Goal: Task Accomplishment & Management: Use online tool/utility

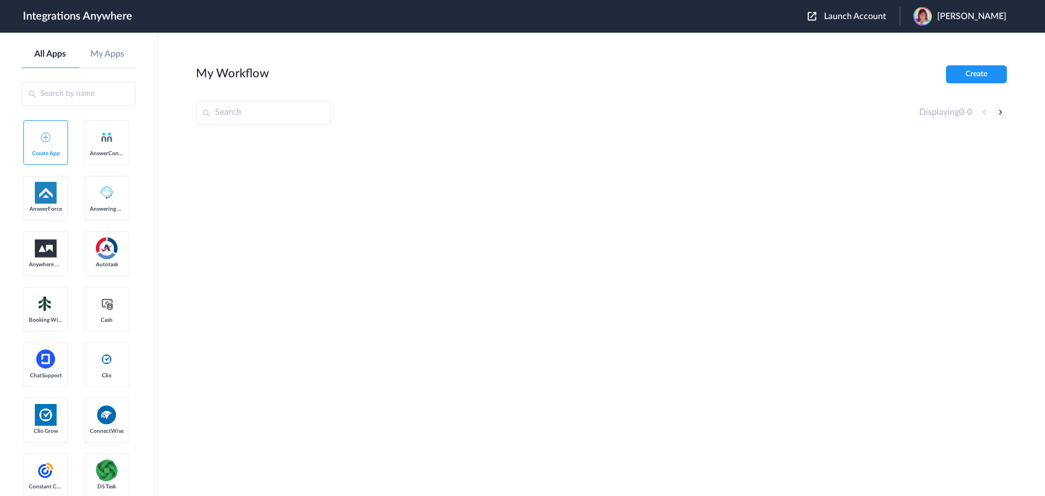
click at [262, 107] on input "text" at bounding box center [263, 113] width 135 height 24
drag, startPoint x: 262, startPoint y: 107, endPoint x: 804, endPoint y: 95, distance: 542.3
click at [794, 102] on div "Displaying 0 - 0" at bounding box center [601, 113] width 811 height 24
click at [857, 22] on div "Launch Account Victoria Matherne My Account Logout" at bounding box center [913, 16] width 210 height 19
click at [855, 19] on span "Launch Account" at bounding box center [855, 16] width 62 height 9
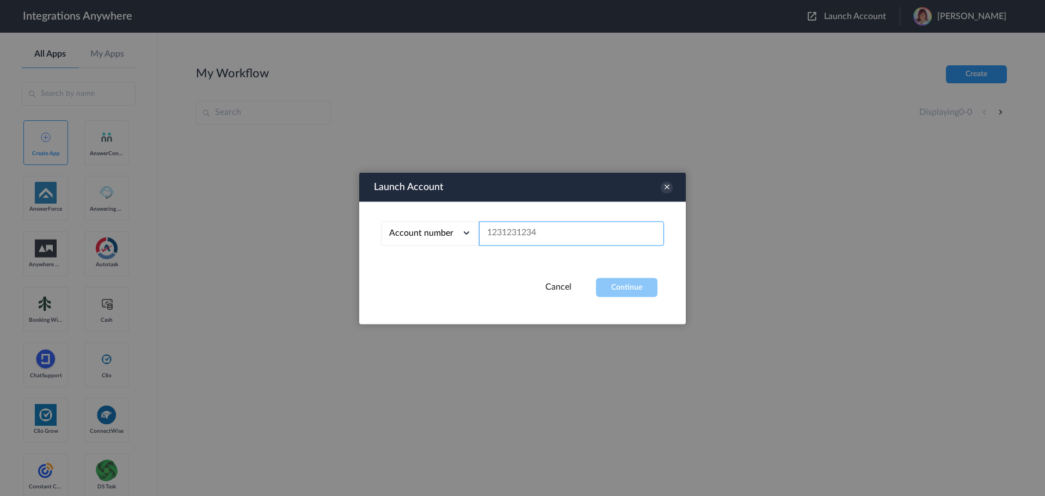
click at [594, 229] on input "text" at bounding box center [571, 233] width 185 height 24
paste input "8252033546"
type input "8252033546"
click at [622, 281] on button "Continue" at bounding box center [627, 287] width 62 height 19
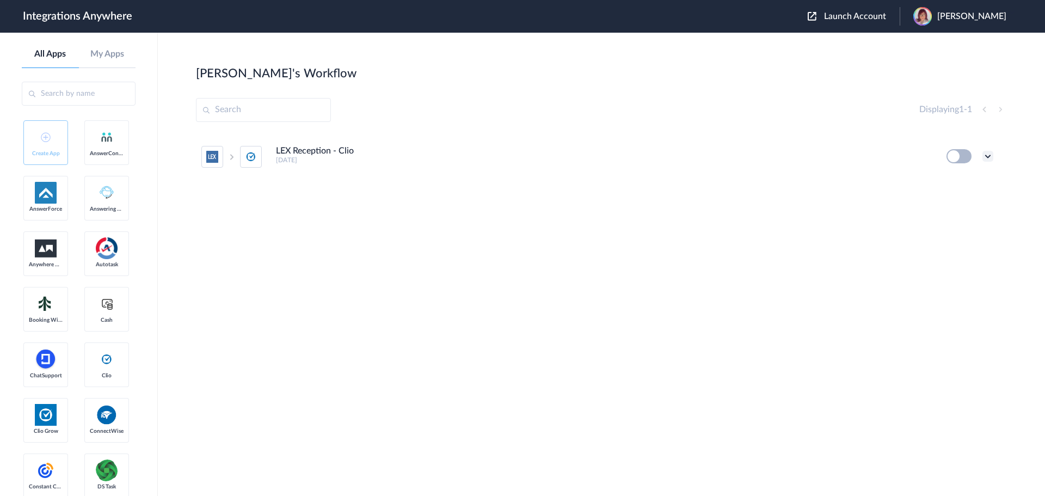
click at [988, 152] on icon at bounding box center [987, 156] width 11 height 11
click at [965, 179] on li "Edit" at bounding box center [958, 181] width 71 height 20
click at [489, 60] on main "Jaime's Workflow Create Displaying 1 - 1 LEX Reception - Clio 4 days ago Edit T…" at bounding box center [601, 264] width 887 height 463
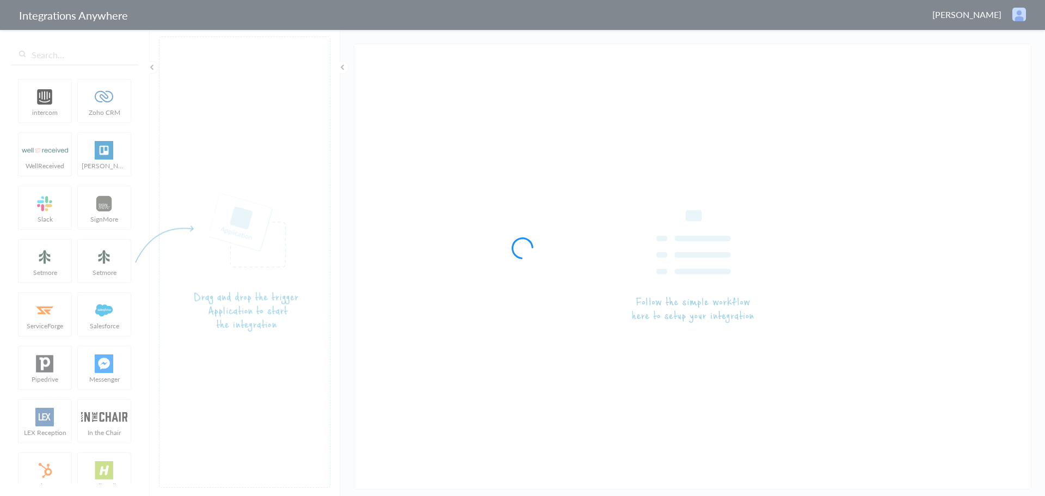
type input "LEX Reception - Clio"
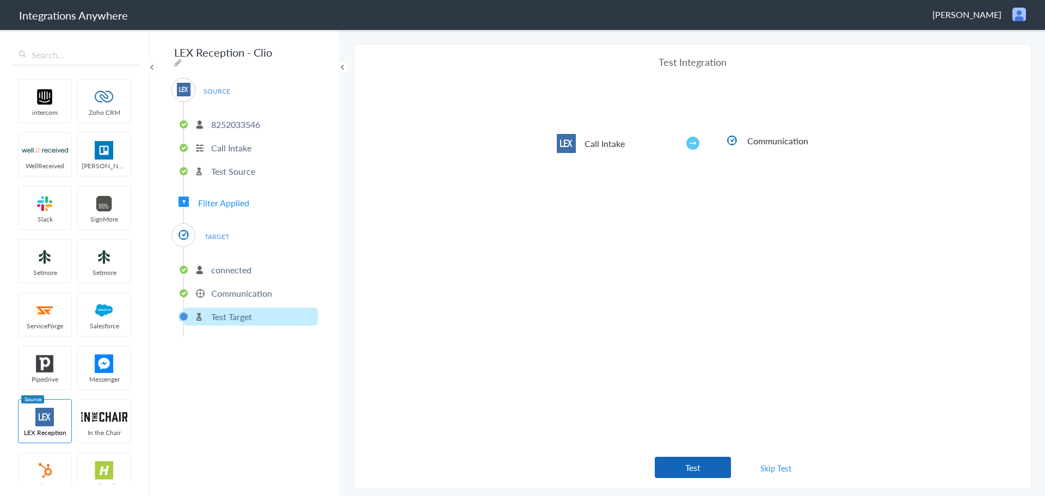
click at [687, 471] on button "Test" at bounding box center [693, 467] width 76 height 21
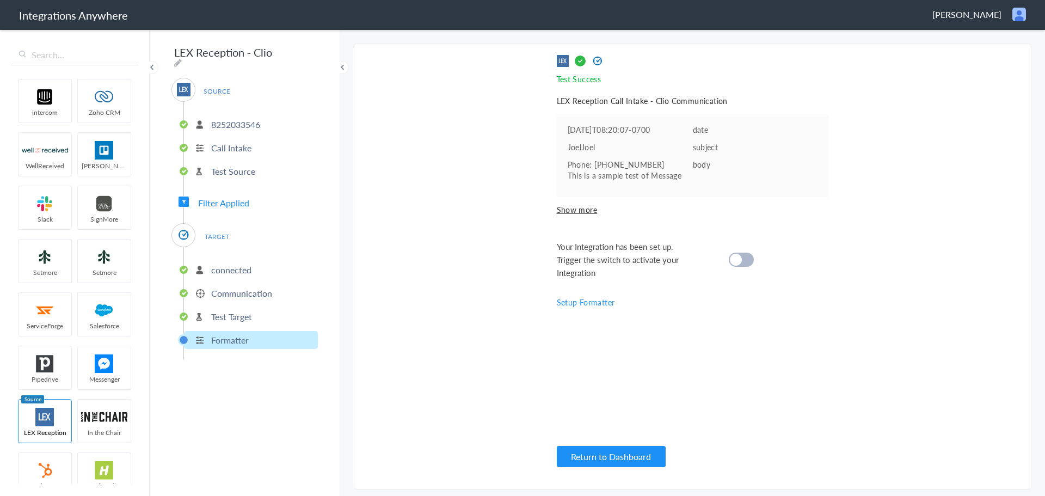
click at [225, 119] on p "8252033546" at bounding box center [235, 124] width 49 height 13
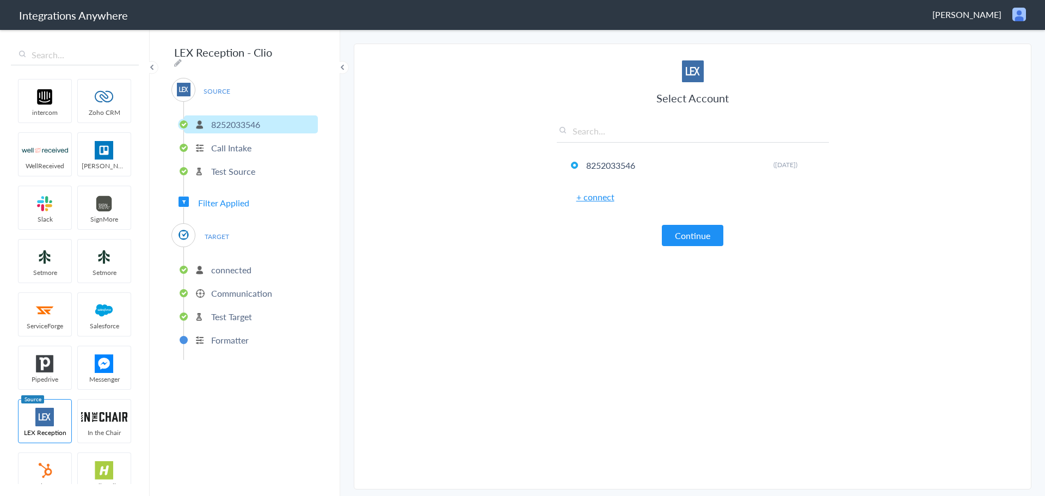
click at [226, 144] on p "Call Intake" at bounding box center [231, 148] width 40 height 13
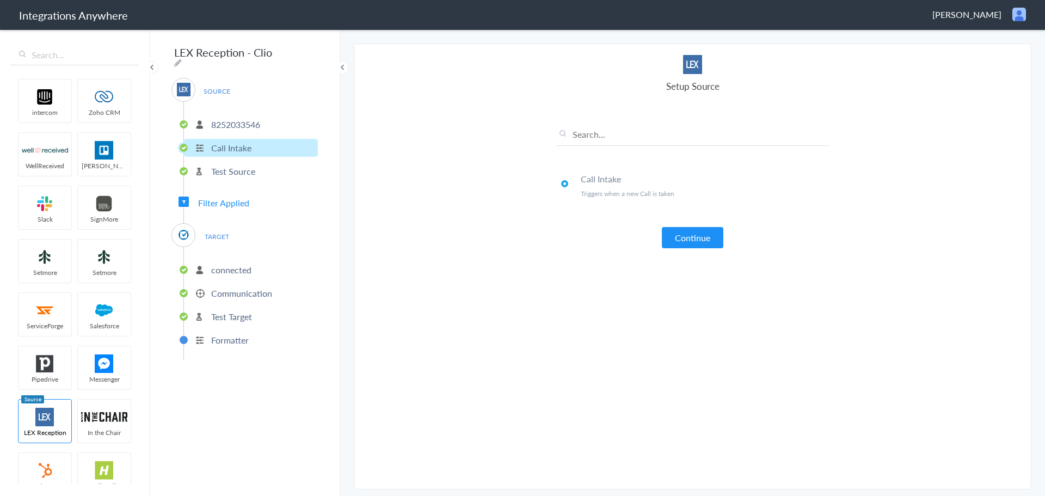
click at [231, 170] on p "Test Source" at bounding box center [233, 171] width 44 height 13
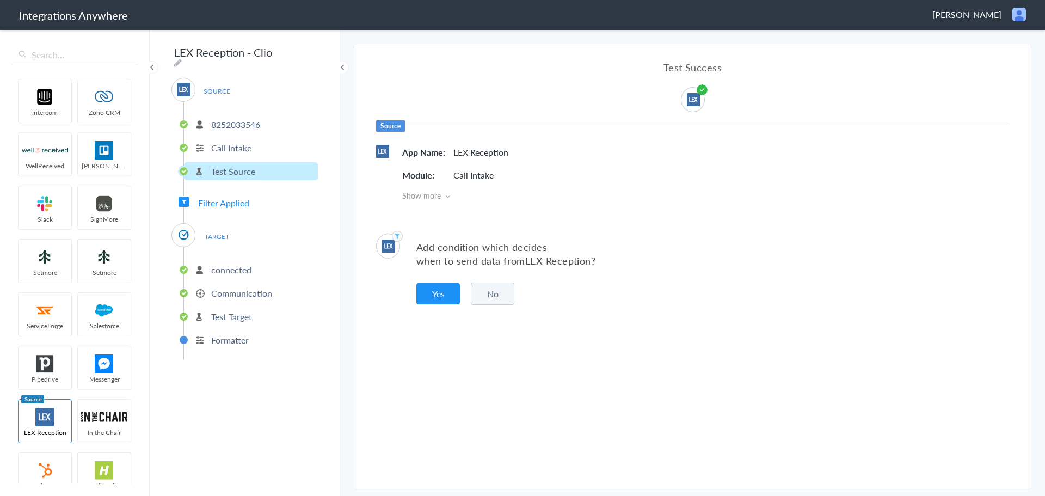
click at [232, 263] on p "connected" at bounding box center [231, 269] width 40 height 13
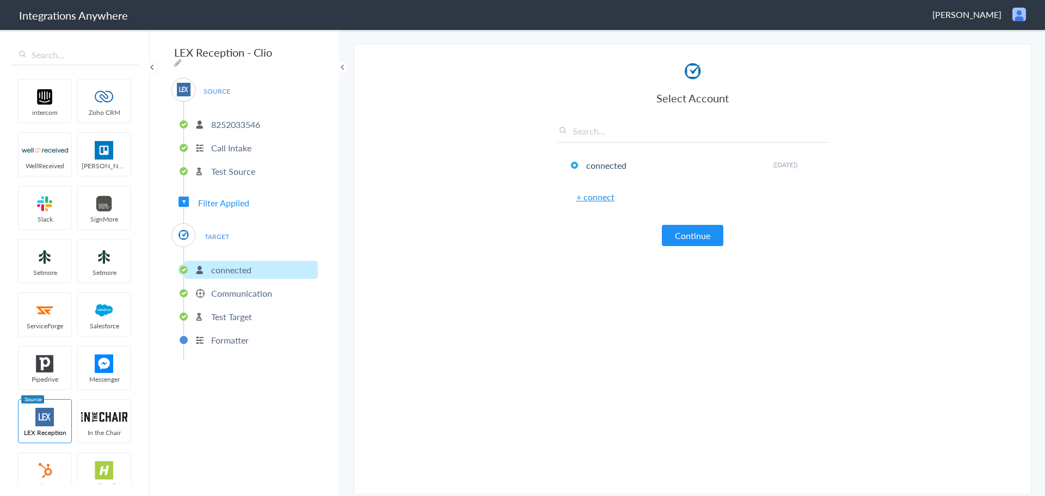
click at [228, 291] on p "Communication" at bounding box center [241, 293] width 61 height 13
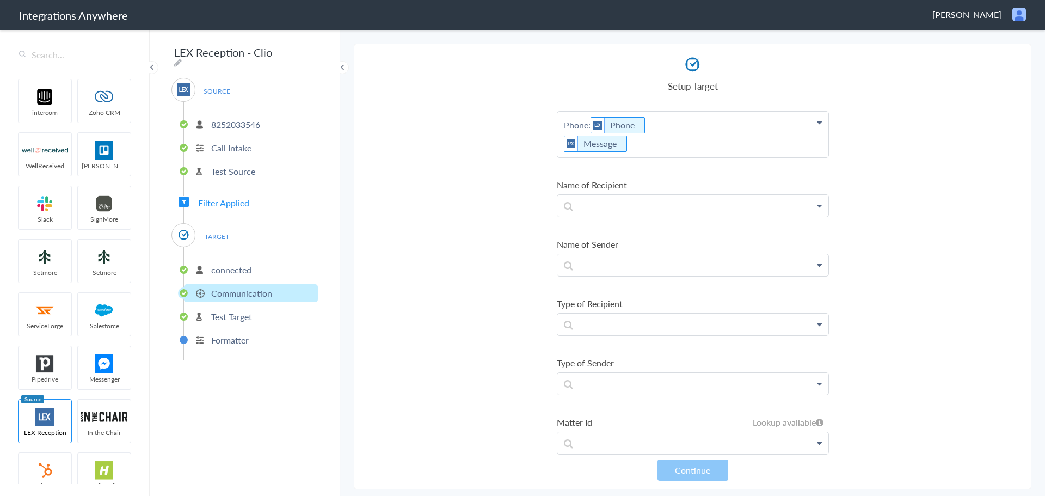
scroll to position [222, 0]
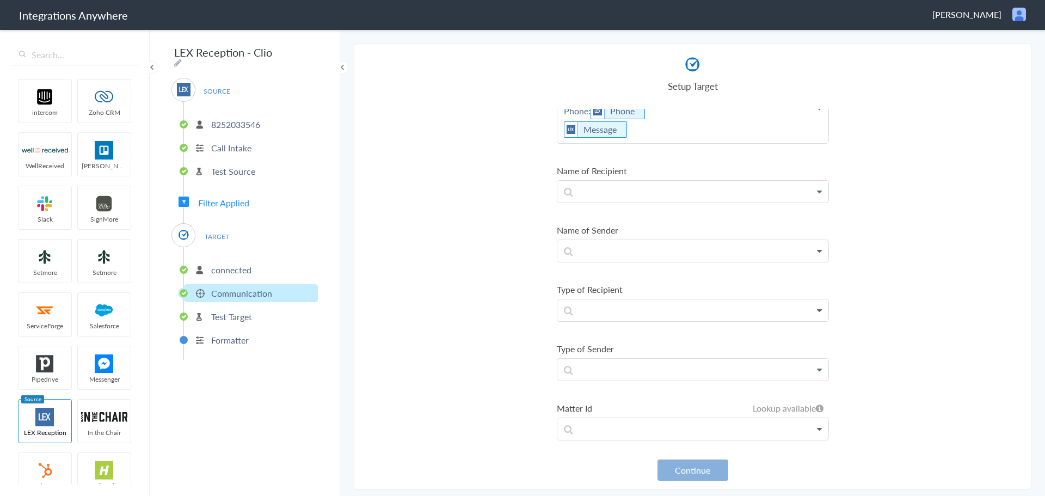
click at [681, 466] on button "Continue" at bounding box center [693, 469] width 71 height 21
click at [235, 341] on p "Formatter" at bounding box center [230, 340] width 38 height 13
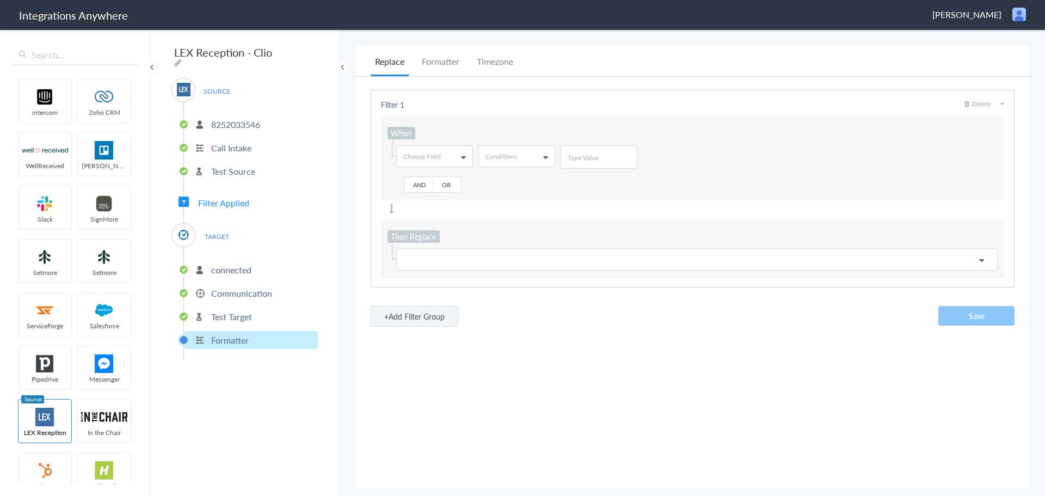
click at [214, 310] on p "Test Target" at bounding box center [231, 316] width 41 height 13
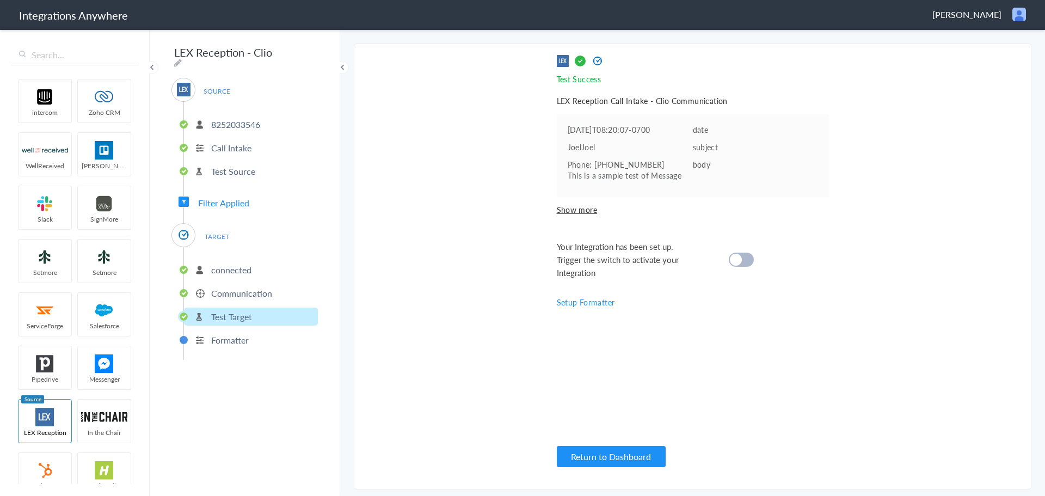
click at [744, 260] on div at bounding box center [741, 260] width 25 height 14
click at [492, 259] on section "Select Account 8252033546 Rename Delete ([DATE]) + connect Continue Setup Sourc…" at bounding box center [693, 267] width 678 height 446
click at [236, 196] on span "Filter Applied" at bounding box center [223, 202] width 51 height 13
